Goal: Task Accomplishment & Management: Manage account settings

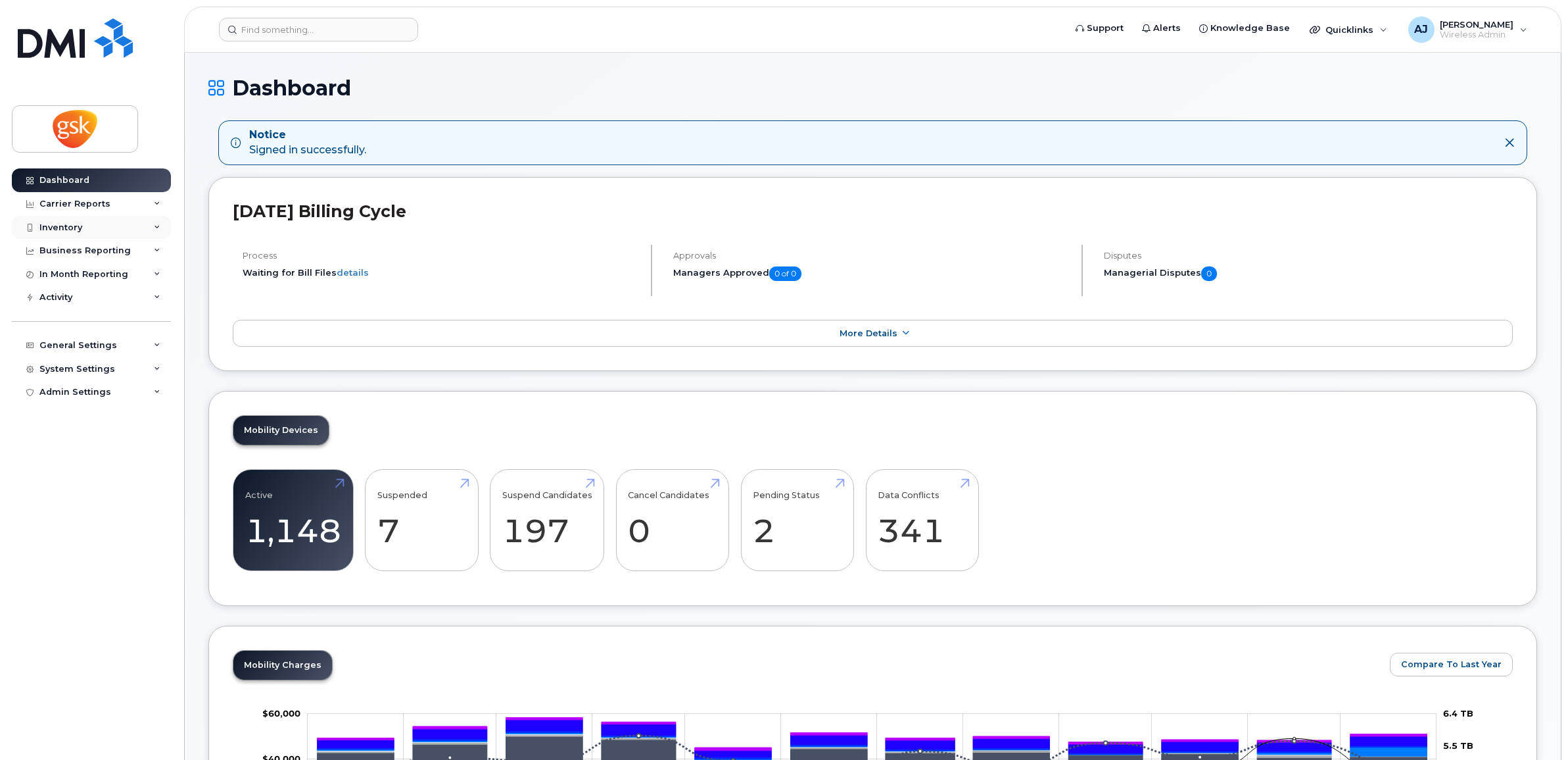
click at [158, 227] on icon at bounding box center [157, 227] width 6 height 6
click at [127, 248] on link "Mobility Devices" at bounding box center [103, 252] width 136 height 25
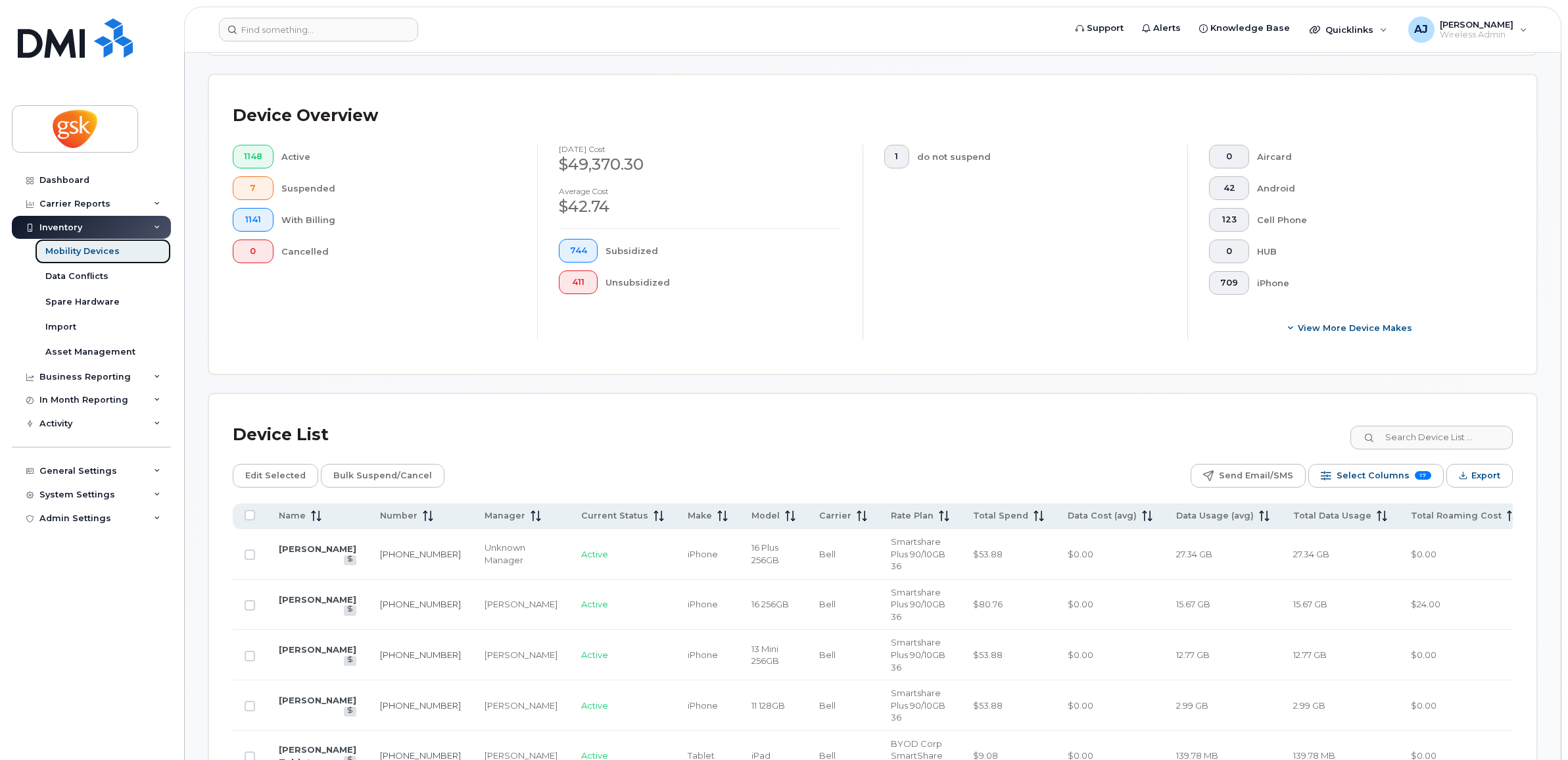
scroll to position [412, 0]
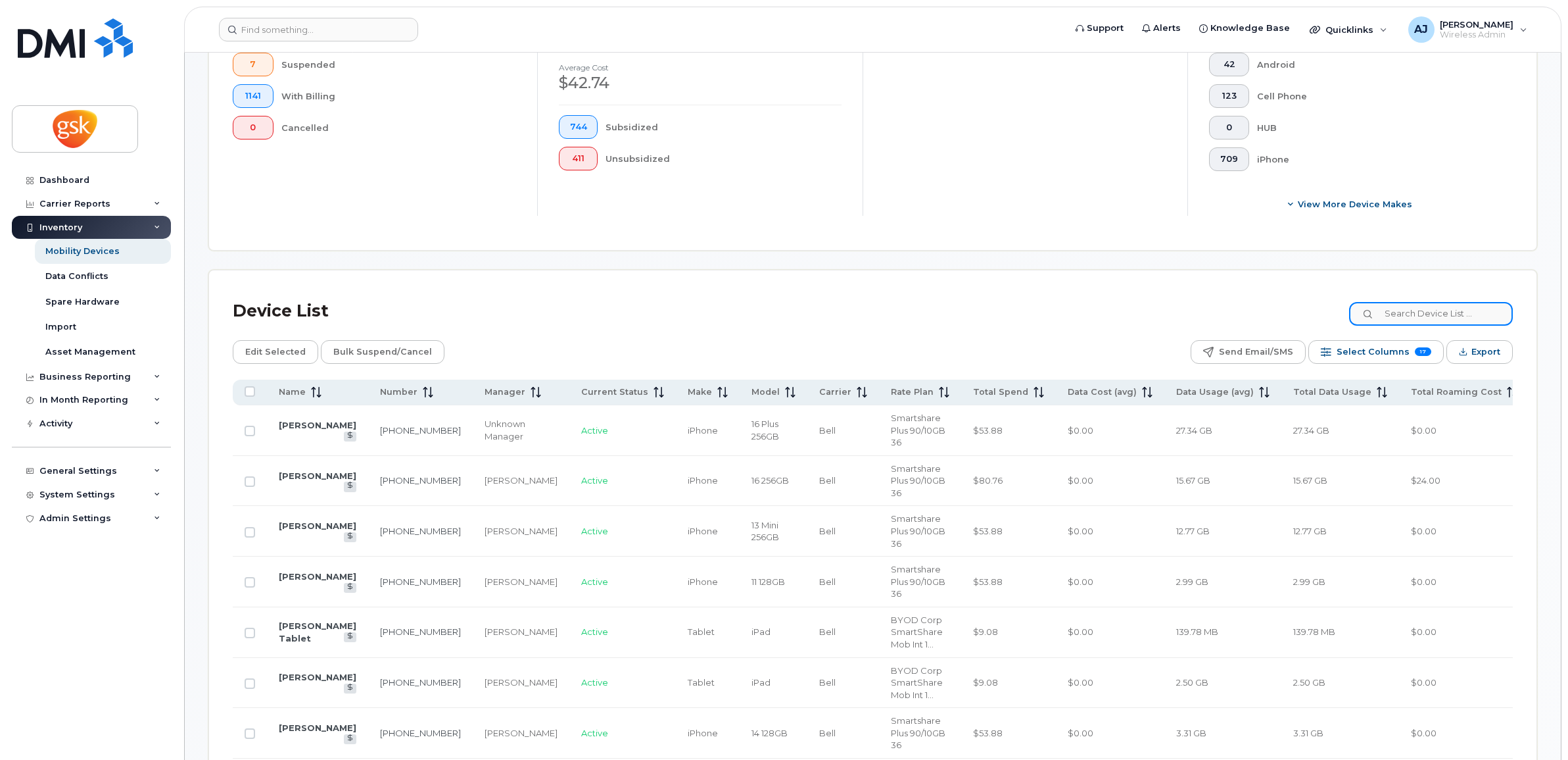
click at [1409, 314] on input at bounding box center [1431, 314] width 163 height 23
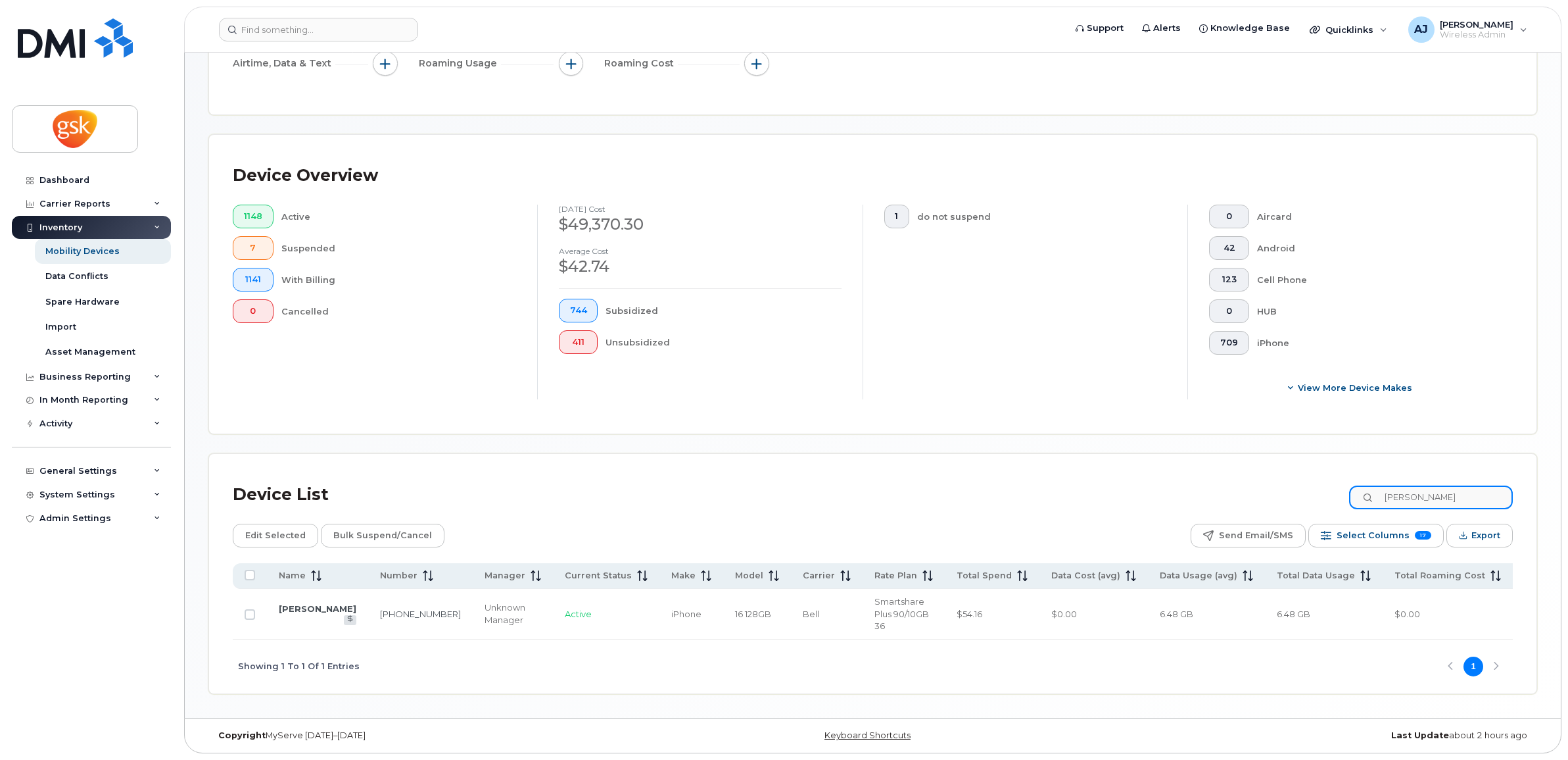
scroll to position [232, 0]
type input "sarah white"
click at [284, 606] on link "Sarah White" at bounding box center [318, 608] width 78 height 11
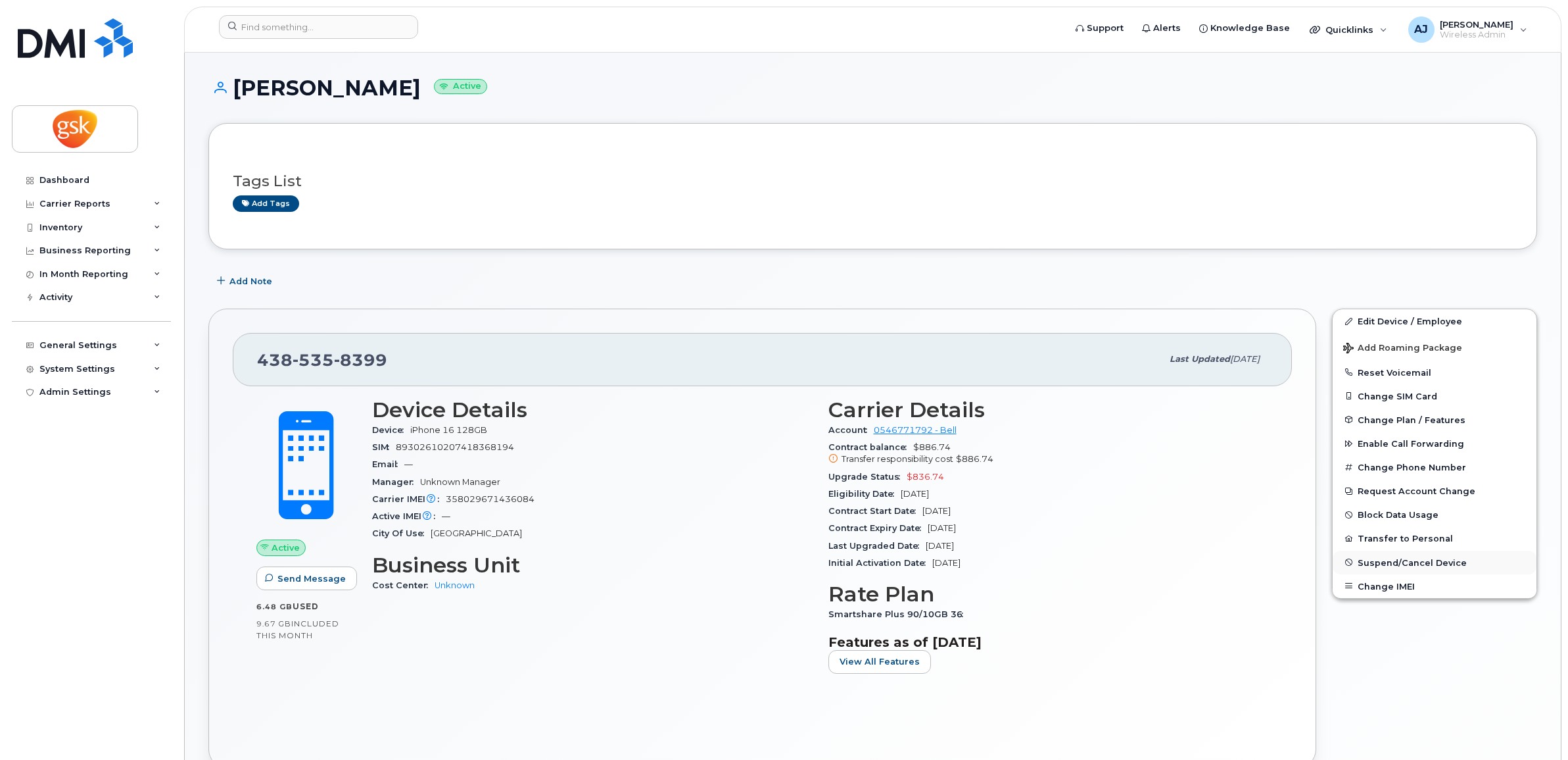
click at [1407, 560] on span "Suspend/Cancel Device" at bounding box center [1412, 561] width 109 height 10
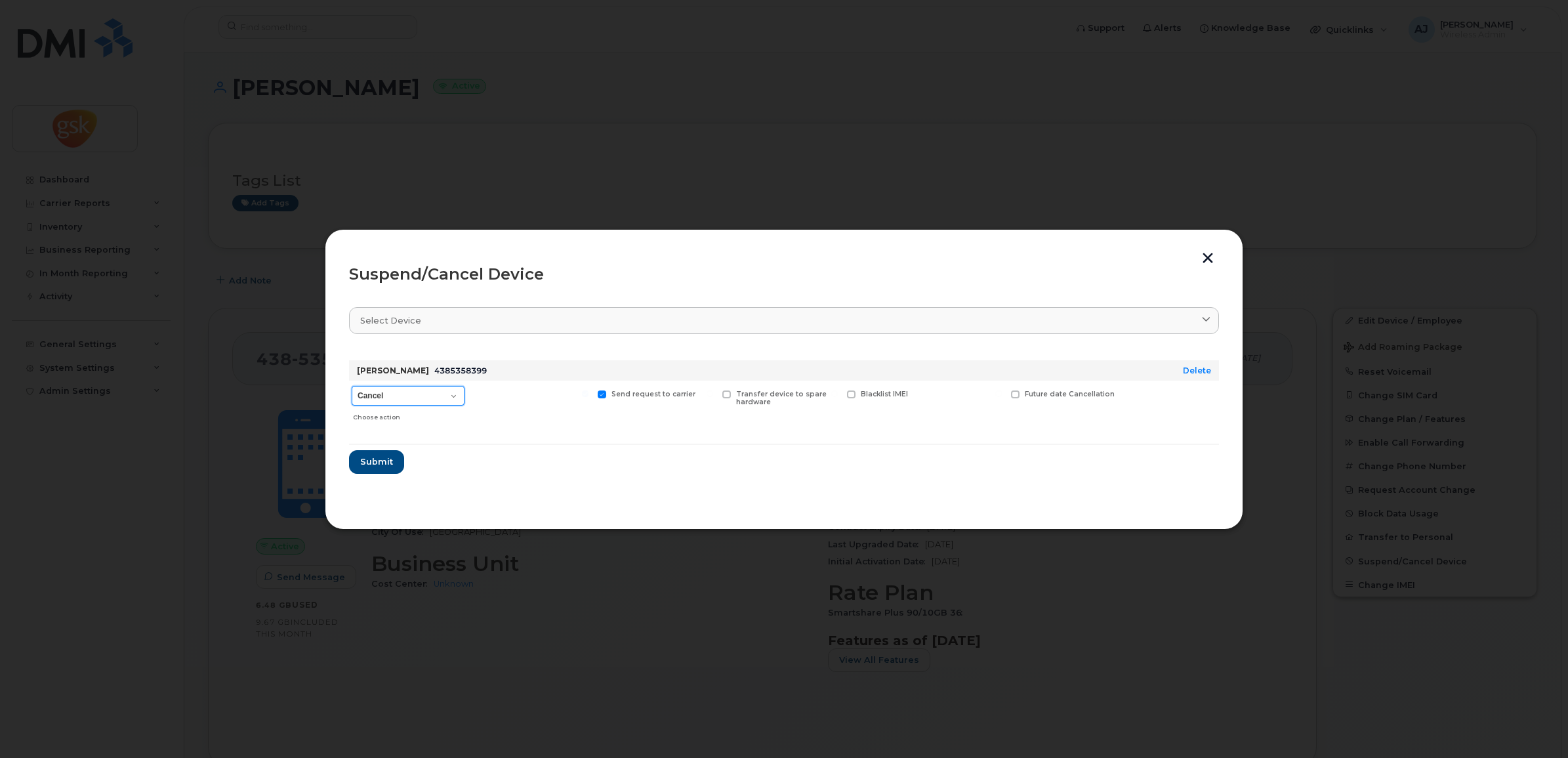
click at [449, 399] on select "Cancel Suspend - Extend Suspension Suspend - Reduced Rate Suspend - Full Rate S…" at bounding box center [408, 396] width 113 height 20
select select "[object Object]"
click at [352, 386] on select "Cancel Suspend - Extend Suspension Suspend - Reduced Rate Suspend - Full Rate S…" at bounding box center [408, 396] width 113 height 20
click at [375, 463] on span "Submit" at bounding box center [375, 462] width 32 height 13
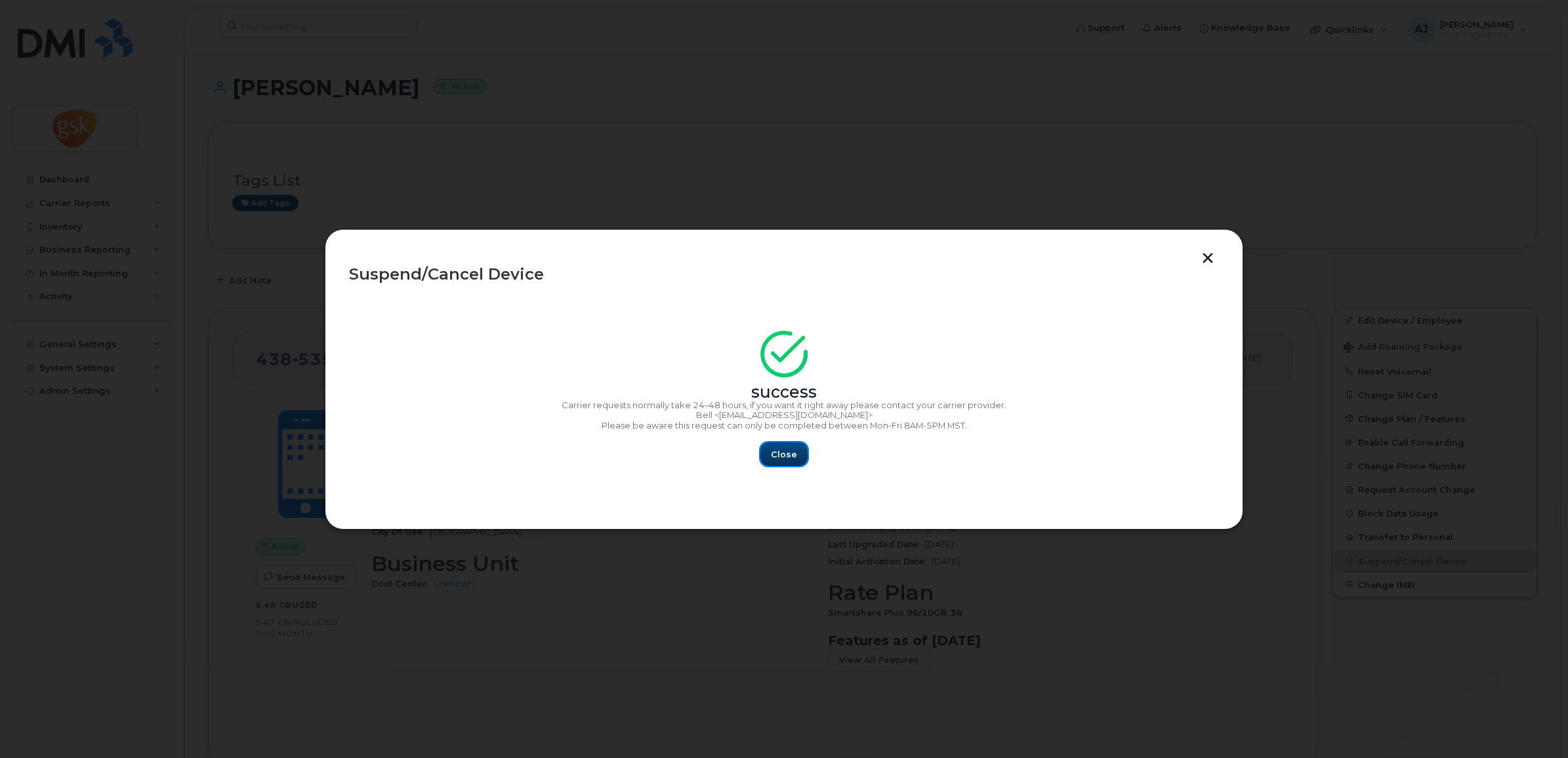
click at [778, 450] on span "Close" at bounding box center [783, 455] width 26 height 13
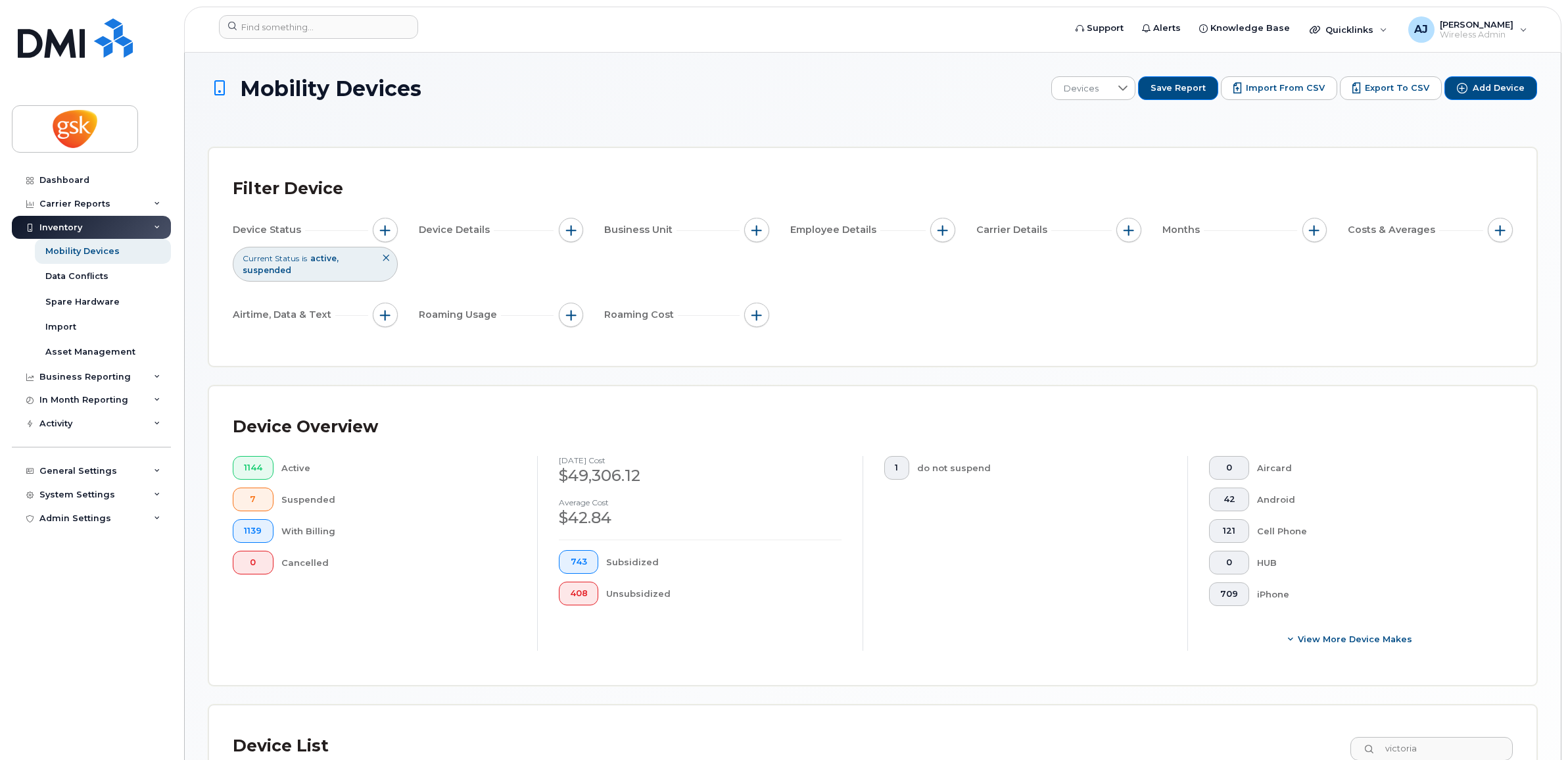
scroll to position [6, 0]
